Goal: Task Accomplishment & Management: Manage account settings

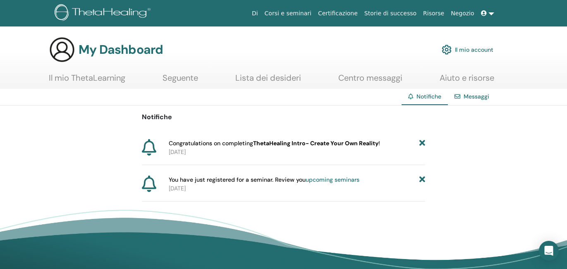
click at [149, 144] on icon at bounding box center [149, 147] width 14 height 17
click at [294, 142] on b "ThetaHealing Intro- Create Your Own Reality" at bounding box center [315, 142] width 125 height 7
click at [196, 146] on span "Congratulations on completing ThetaHealing Intro- Create Your Own Reality !" at bounding box center [274, 143] width 211 height 9
click at [489, 48] on link "Il mio account" at bounding box center [468, 50] width 52 height 18
